Goal: Task Accomplishment & Management: Complete application form

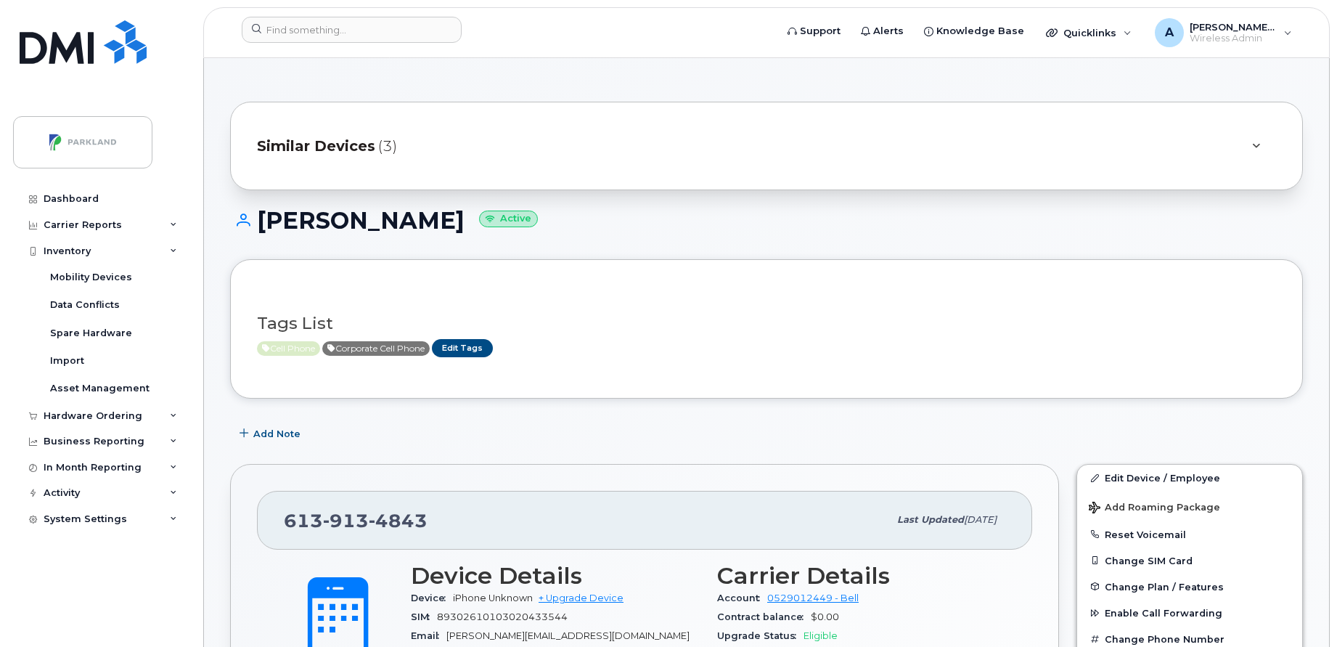
scroll to position [338, 0]
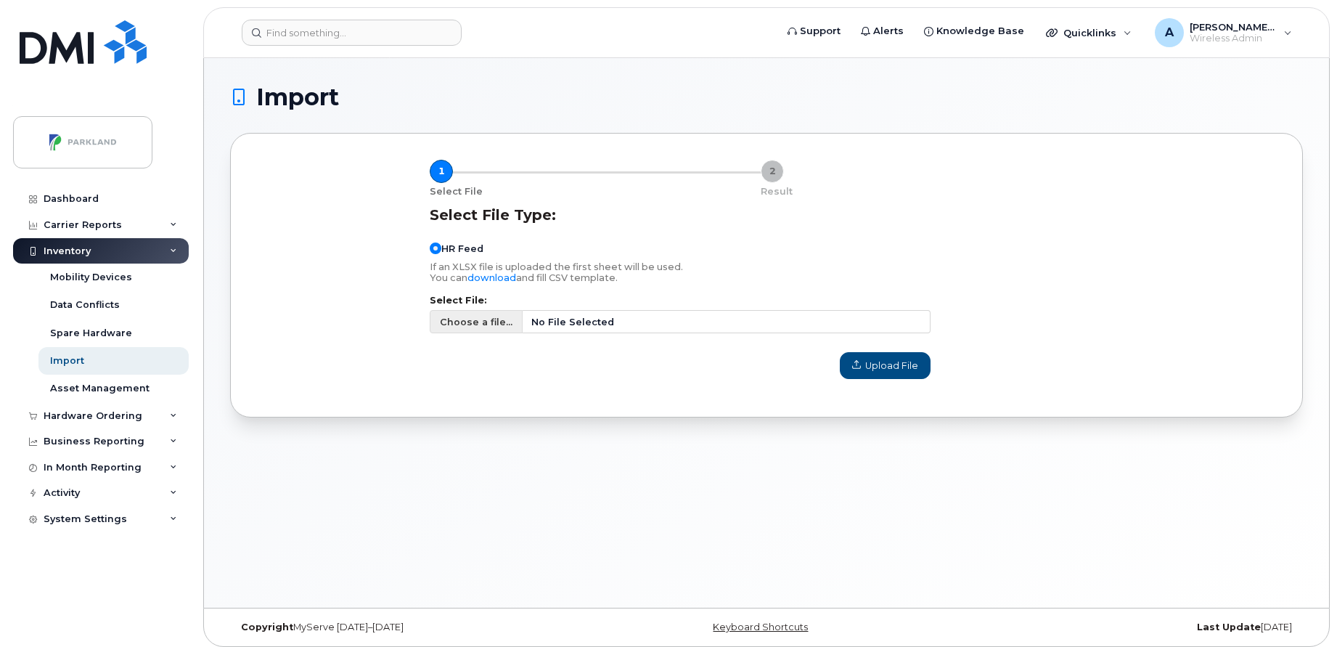
click at [466, 322] on span "Choose a file..." at bounding box center [476, 322] width 73 height 14
click at [466, 322] on input "Choose a file... No File Selected" at bounding box center [680, 321] width 501 height 23
click at [478, 317] on span "Choose a file..." at bounding box center [476, 322] width 73 height 14
click at [478, 317] on input "Choose a file... No File Selected" at bounding box center [680, 321] width 501 height 23
type input "C:\fakepath\HR Reports - Active Employees (13th September 2025).csv"
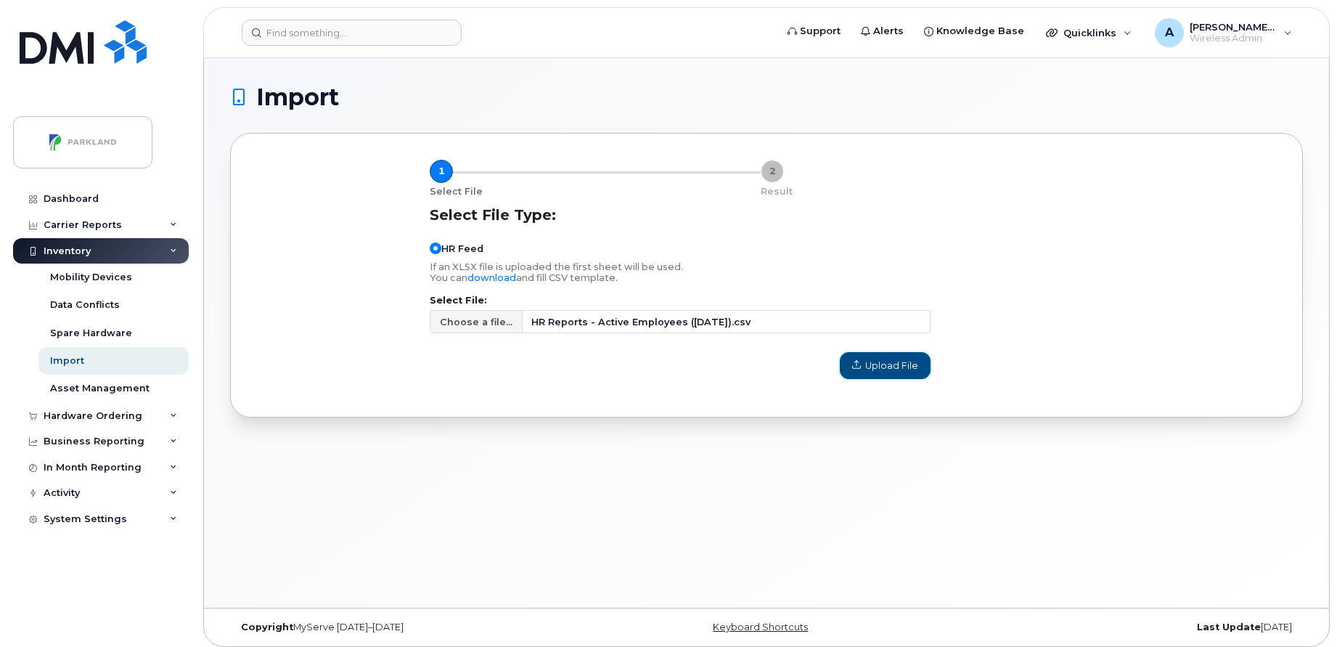
click at [902, 361] on span "Upload File" at bounding box center [885, 366] width 66 height 14
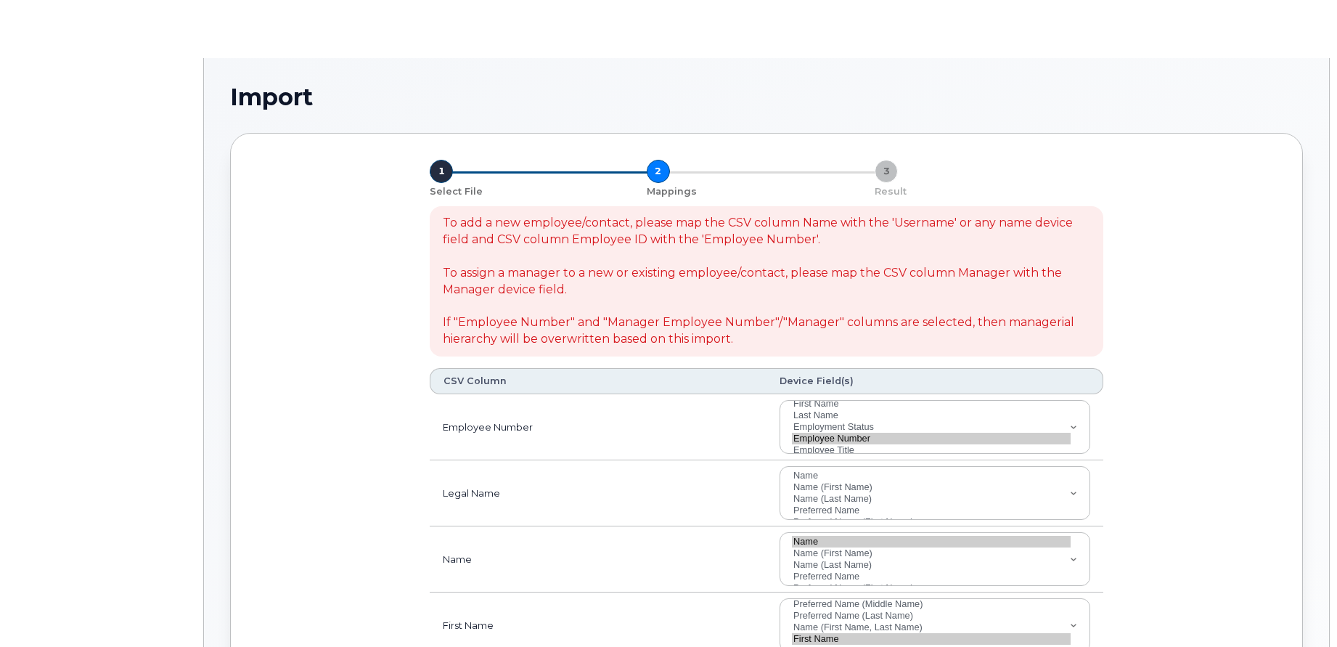
select select
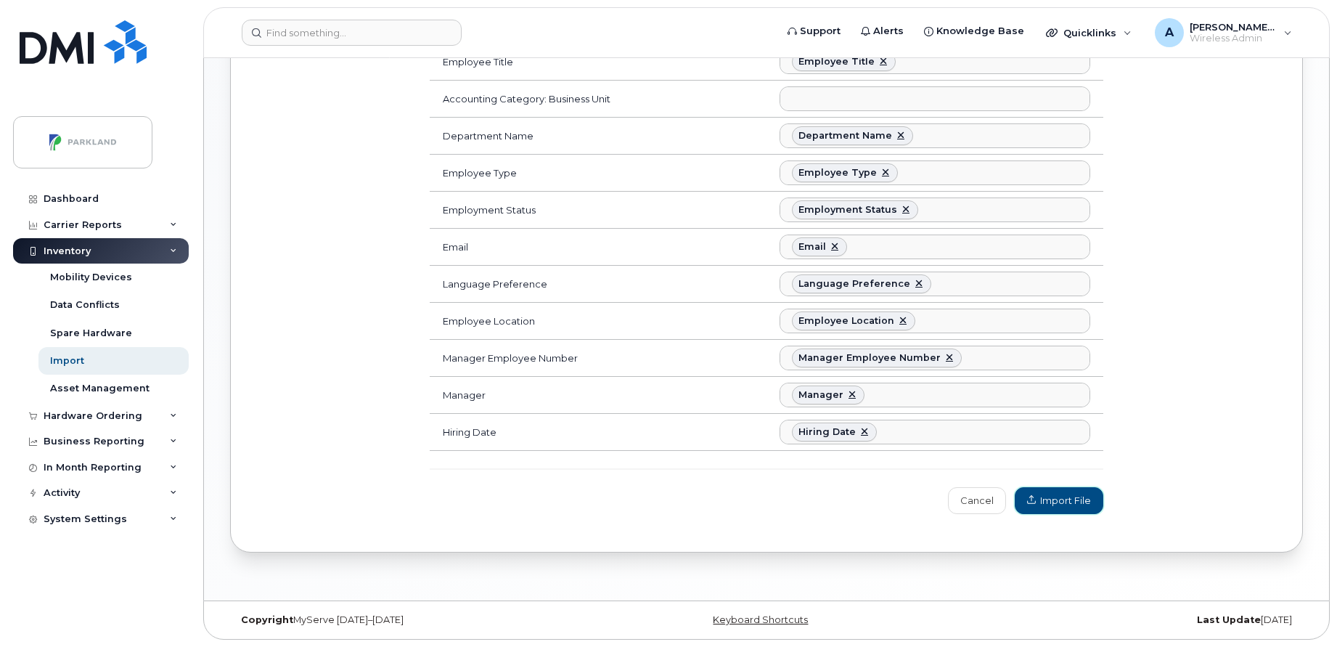
click at [1061, 494] on span "Import File" at bounding box center [1059, 501] width 64 height 14
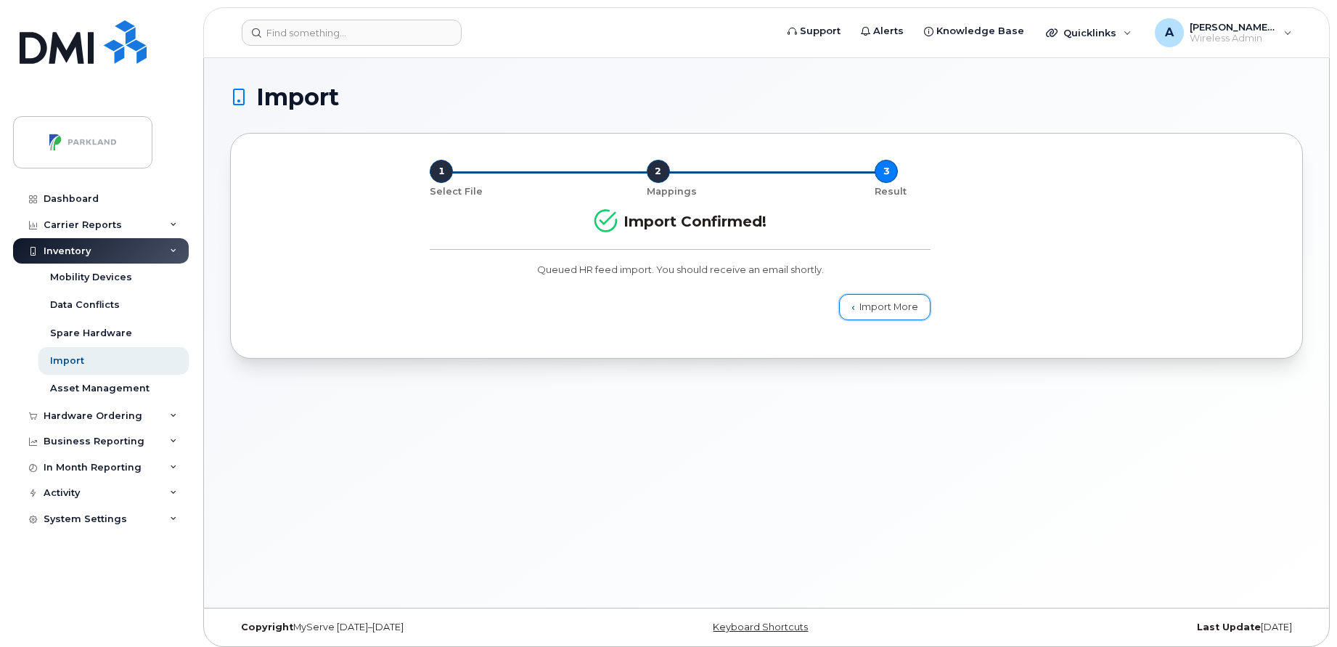
click at [865, 301] on link "Import More" at bounding box center [884, 307] width 91 height 26
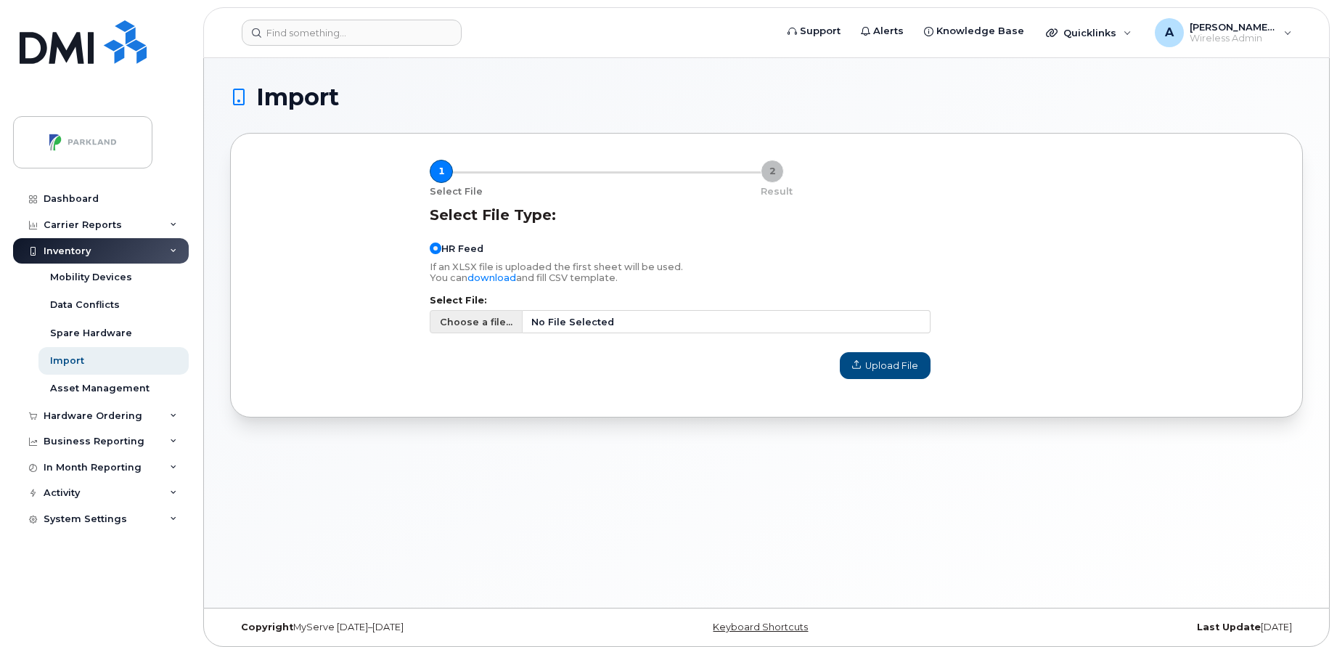
click at [469, 317] on span "Choose a file..." at bounding box center [476, 322] width 73 height 14
click at [469, 317] on input "Choose a file... No File Selected" at bounding box center [680, 321] width 501 height 23
type input "C:\fakepath\HR Reports - Terminated Employees (13th September 2025).csv"
click at [894, 359] on span "Upload File" at bounding box center [885, 366] width 66 height 14
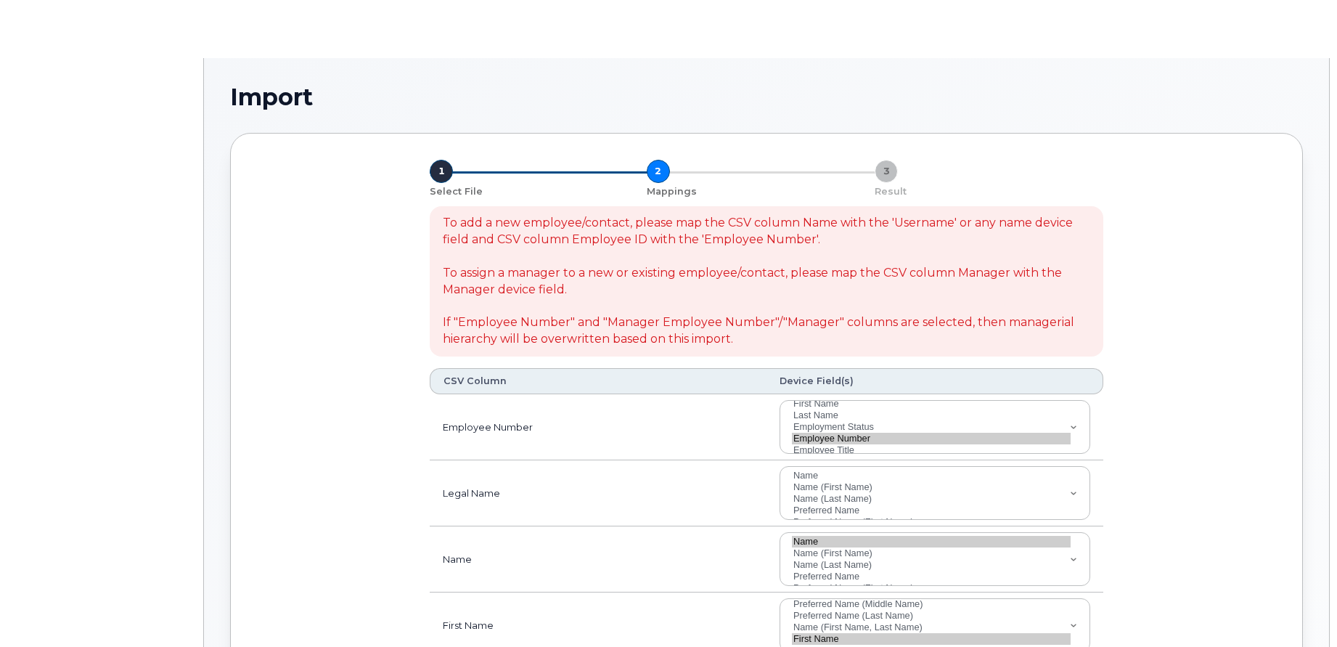
select select
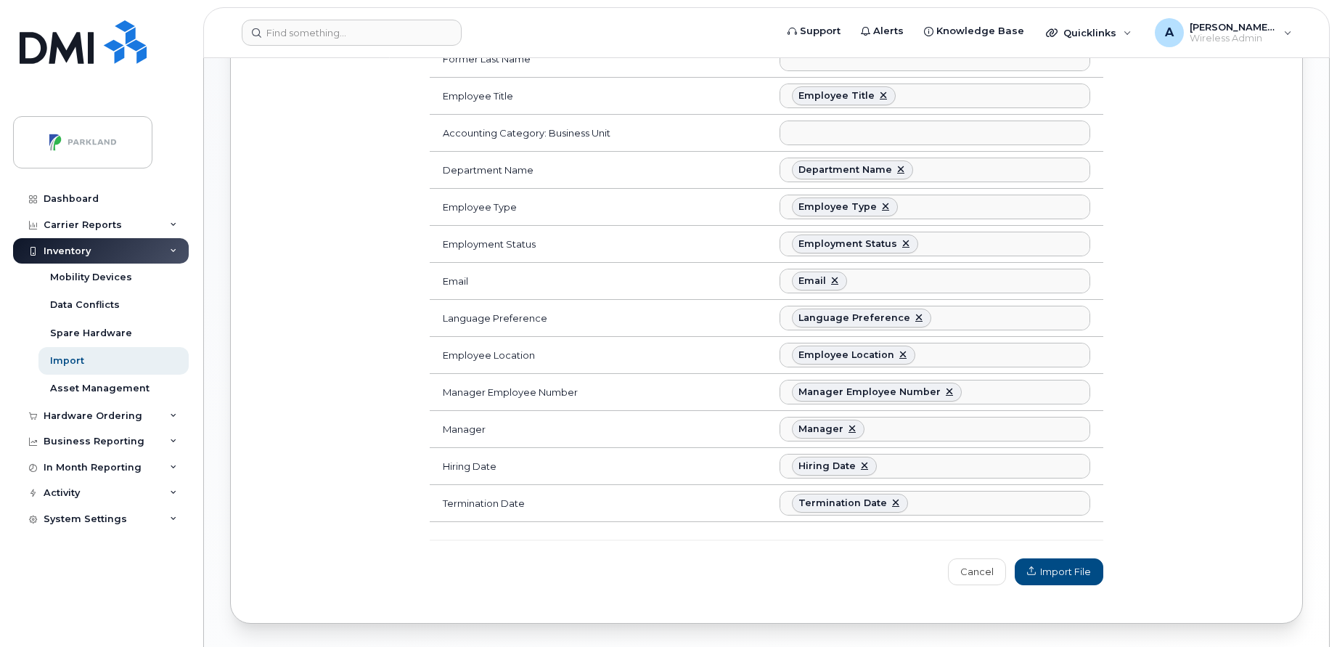
scroll to position [647, 0]
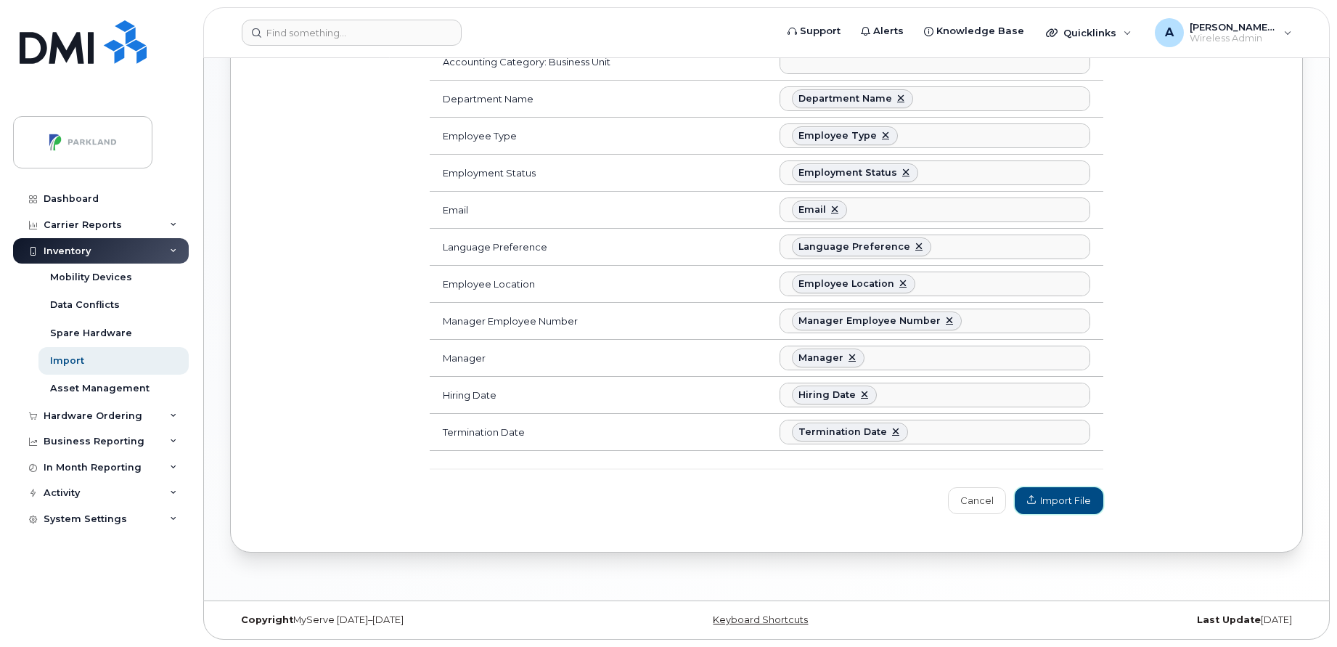
click at [1068, 511] on button "Import File" at bounding box center [1059, 500] width 89 height 26
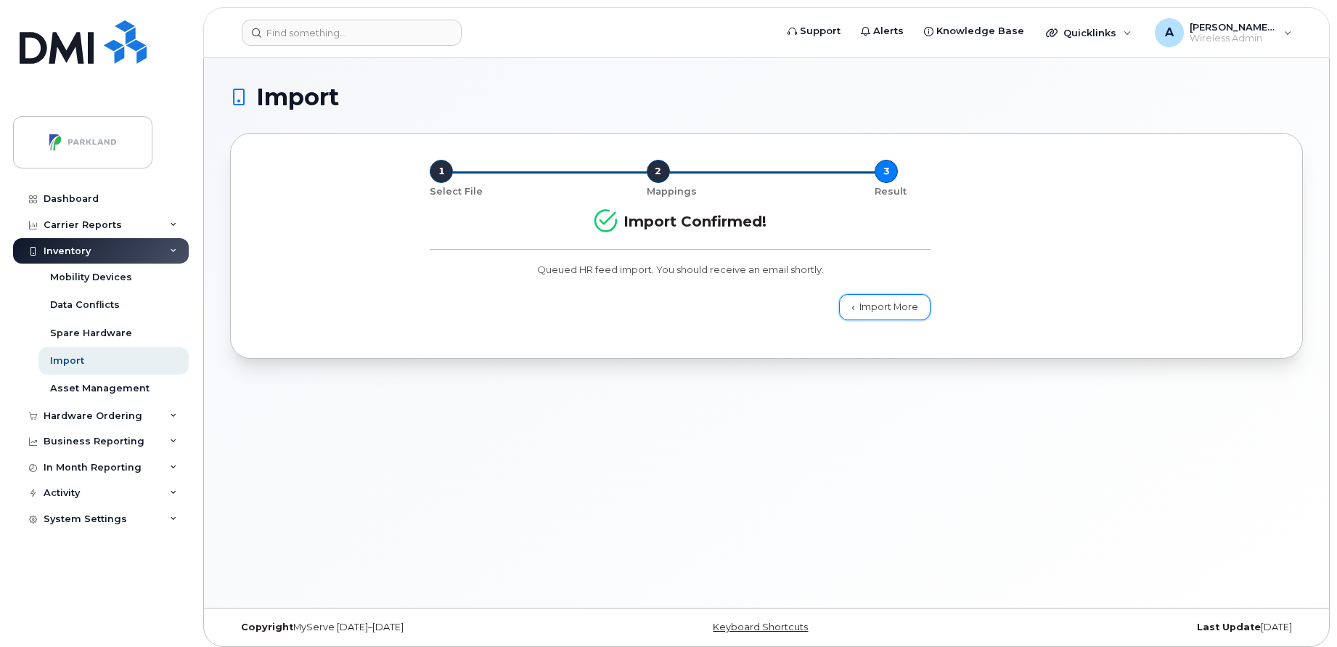
click at [902, 304] on link "Import More" at bounding box center [884, 307] width 91 height 26
